Goal: Transaction & Acquisition: Download file/media

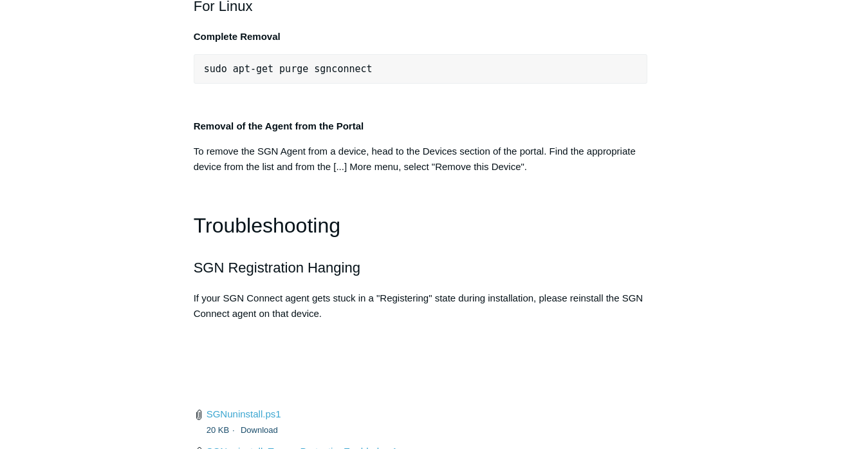
scroll to position [2832, 0]
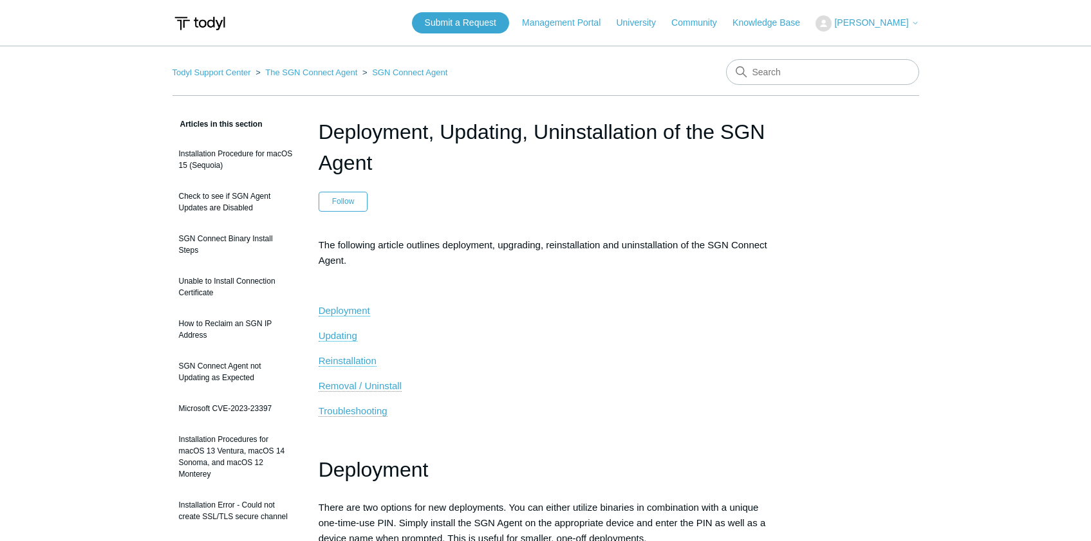
scroll to position [2832, 0]
